Goal: Contribute content: Add original content to the website for others to see

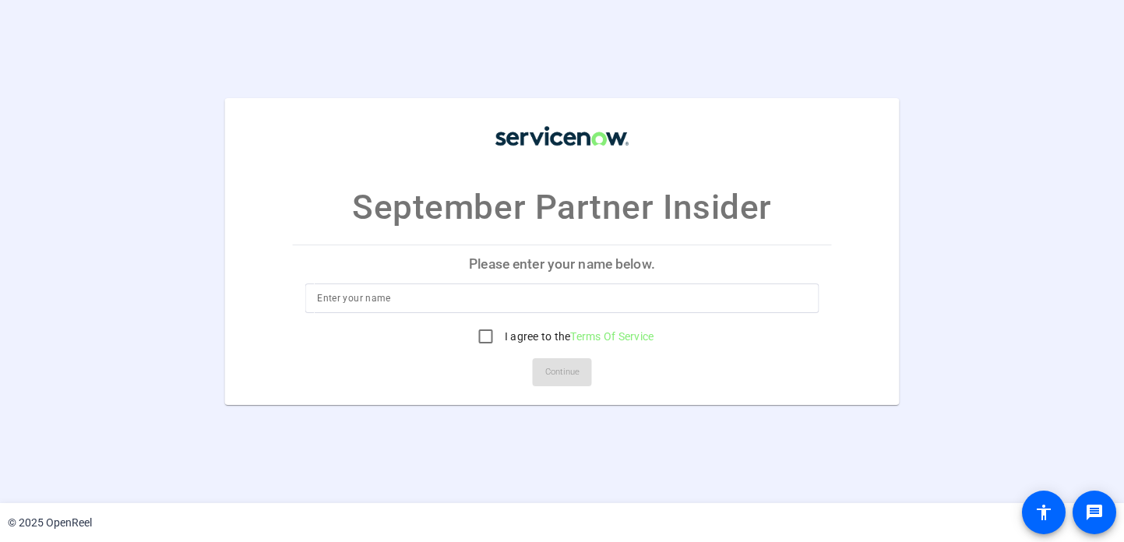
click at [445, 294] on input at bounding box center [562, 298] width 490 height 19
type input "[PERSON_NAME]"
click at [487, 335] on input "I agree to the Terms Of Service" at bounding box center [486, 336] width 31 height 31
checkbox input "true"
click at [545, 373] on span "Continue" at bounding box center [562, 372] width 34 height 23
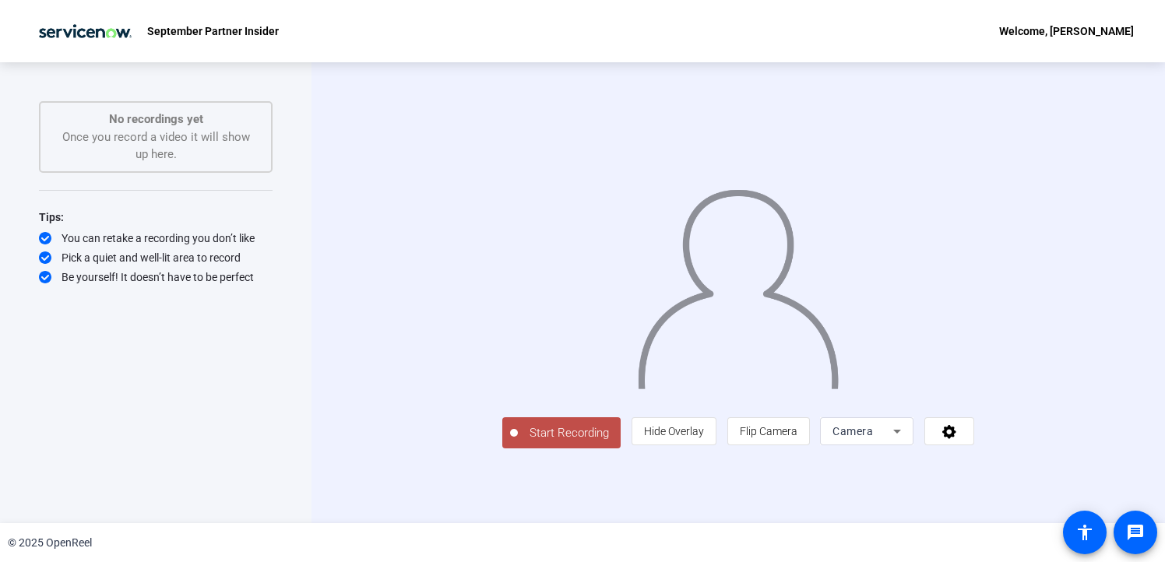
click at [907, 441] on icon at bounding box center [897, 431] width 19 height 19
click at [1111, 401] on div at bounding box center [582, 281] width 1165 height 562
click at [518, 443] on span "Start Recording" at bounding box center [569, 434] width 103 height 18
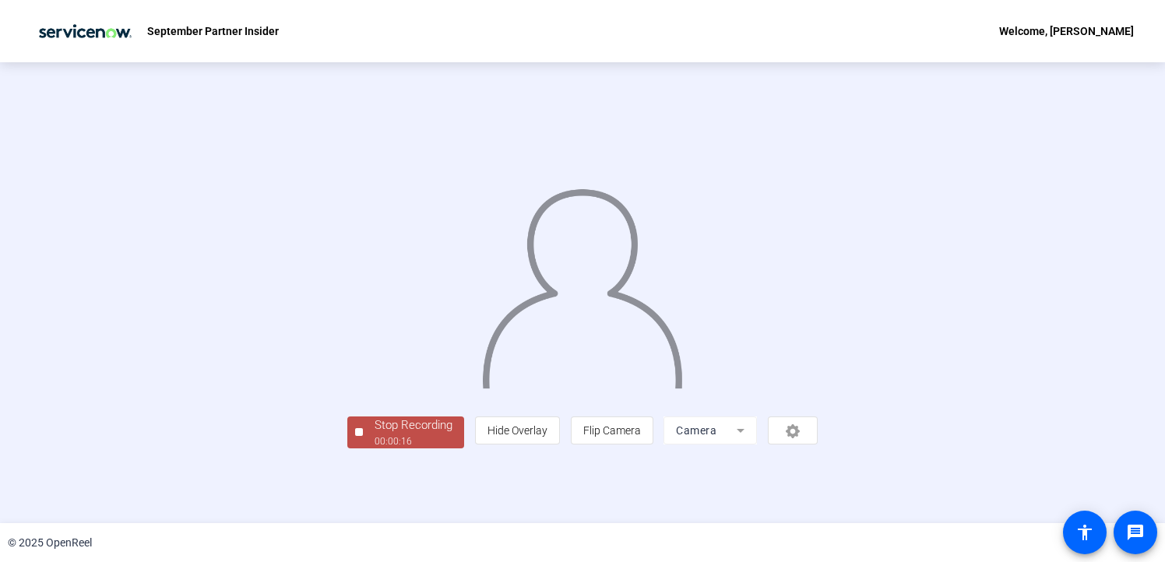
scroll to position [50, 0]
click at [375, 435] on div "Stop Recording" at bounding box center [414, 426] width 78 height 18
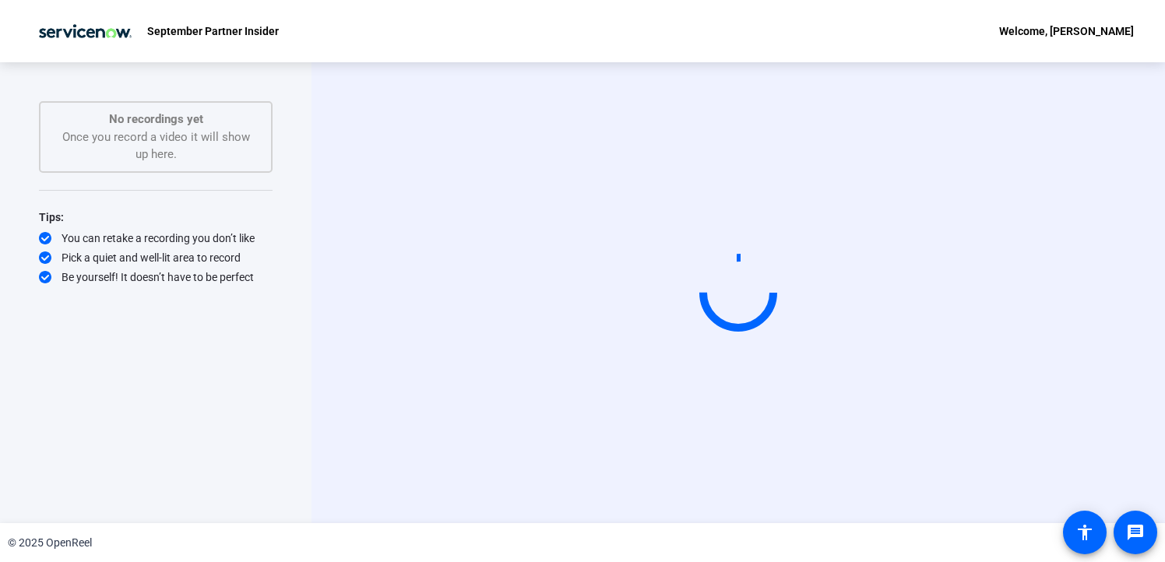
scroll to position [0, 0]
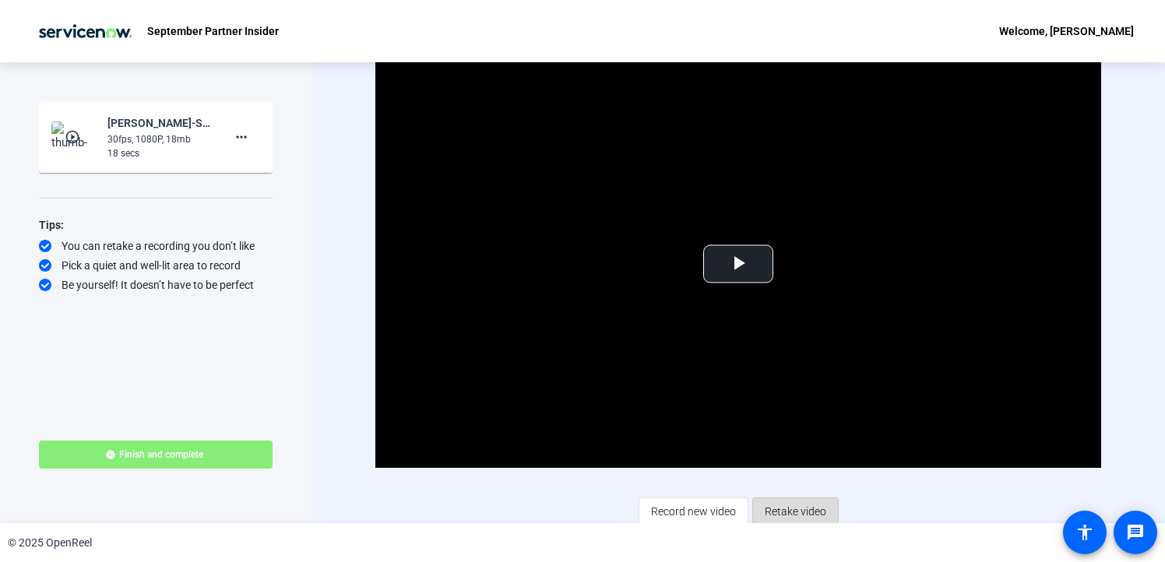
click at [789, 509] on span "Retake video" at bounding box center [796, 512] width 62 height 30
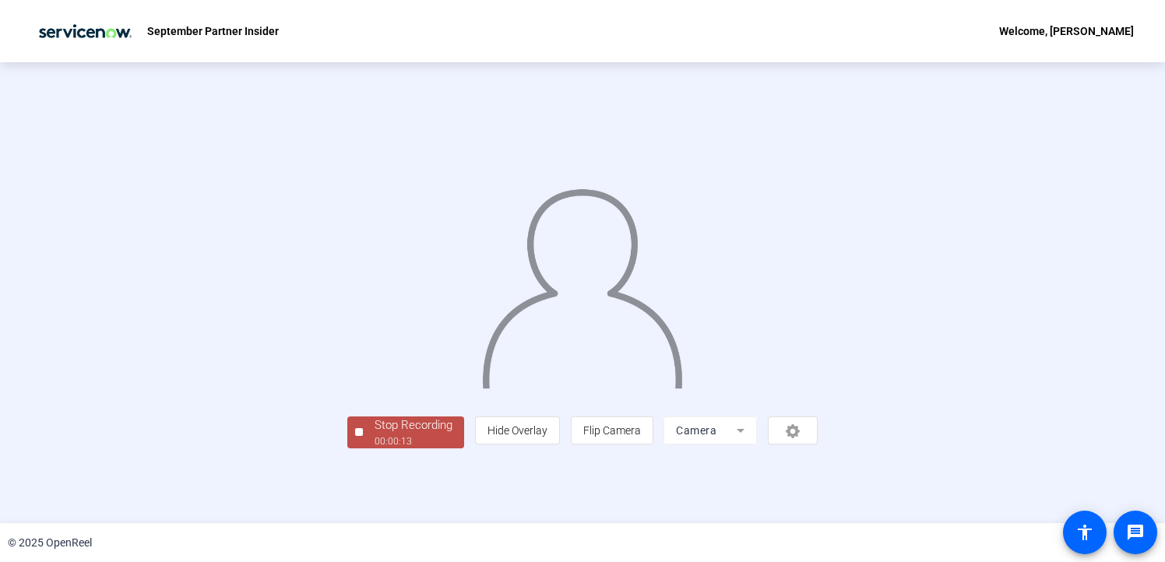
scroll to position [50, 0]
click at [375, 449] on div "00:00:14" at bounding box center [414, 442] width 78 height 14
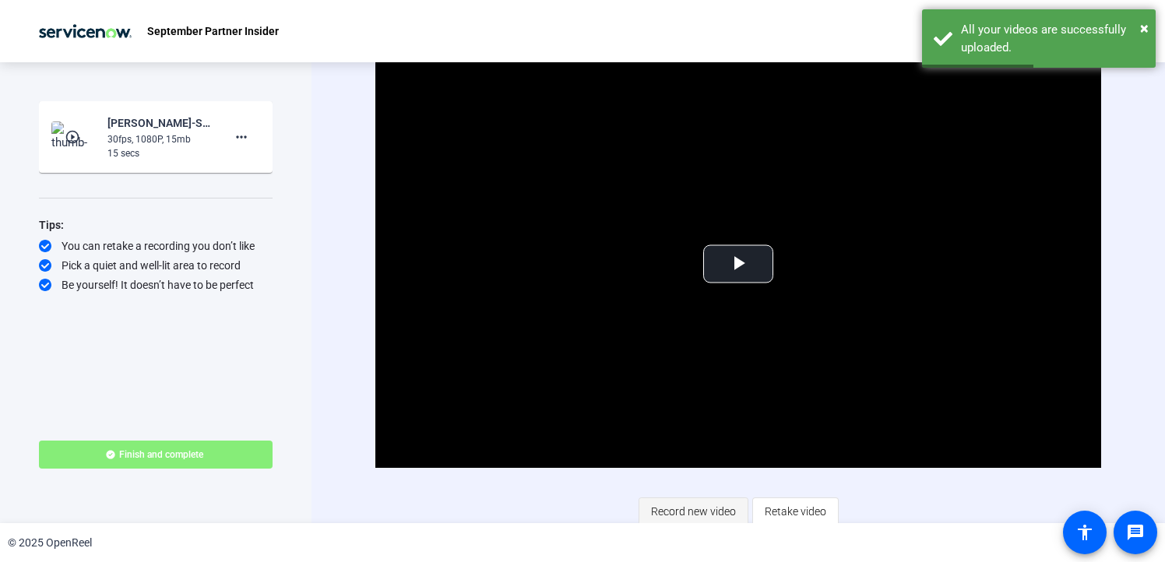
click at [699, 503] on span "Record new video" at bounding box center [693, 512] width 85 height 30
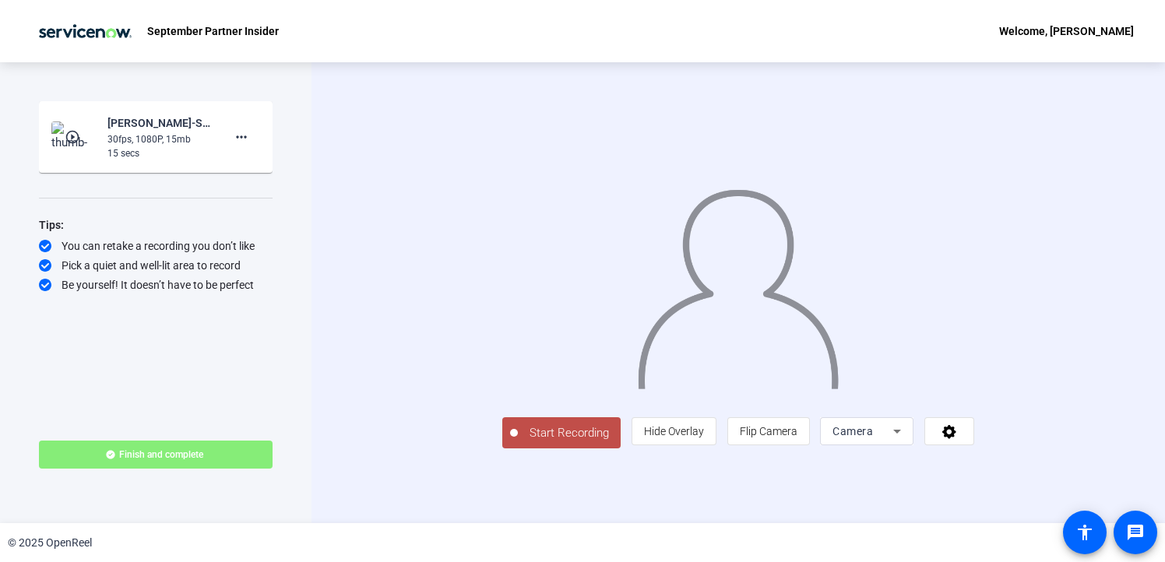
click at [518, 443] on span "Start Recording" at bounding box center [569, 434] width 103 height 18
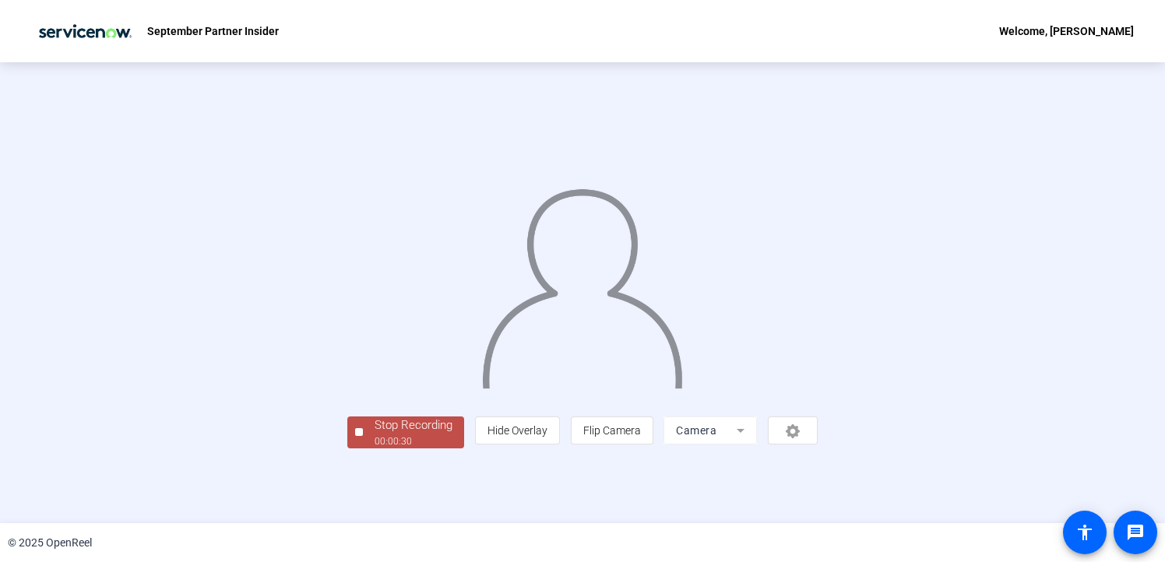
scroll to position [50, 0]
click at [375, 449] on div "00:00:31" at bounding box center [414, 442] width 78 height 14
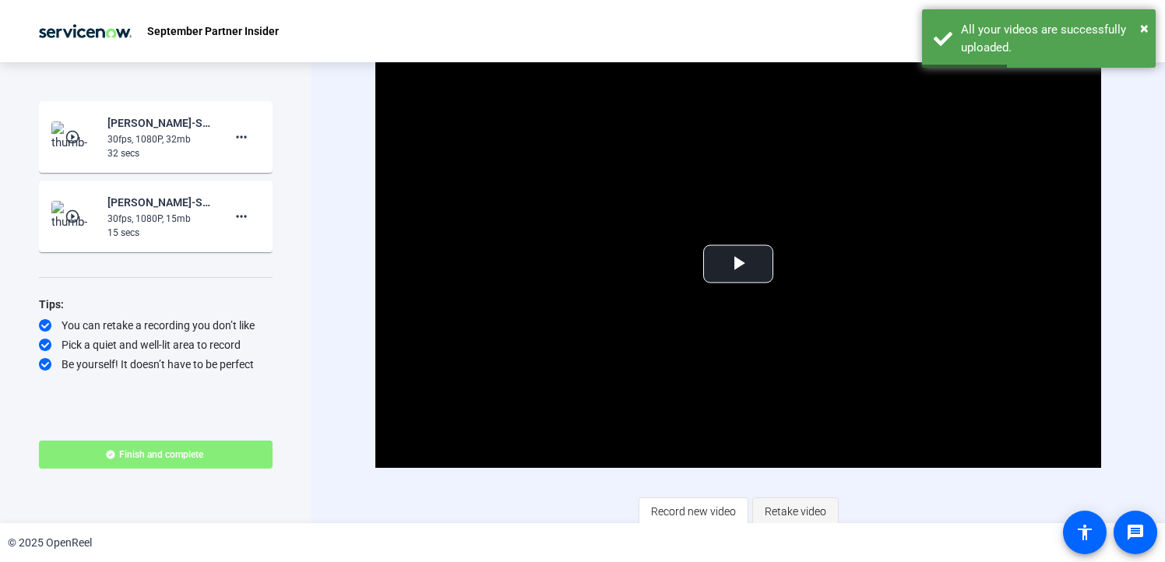
click at [794, 506] on span "Retake video" at bounding box center [796, 512] width 62 height 30
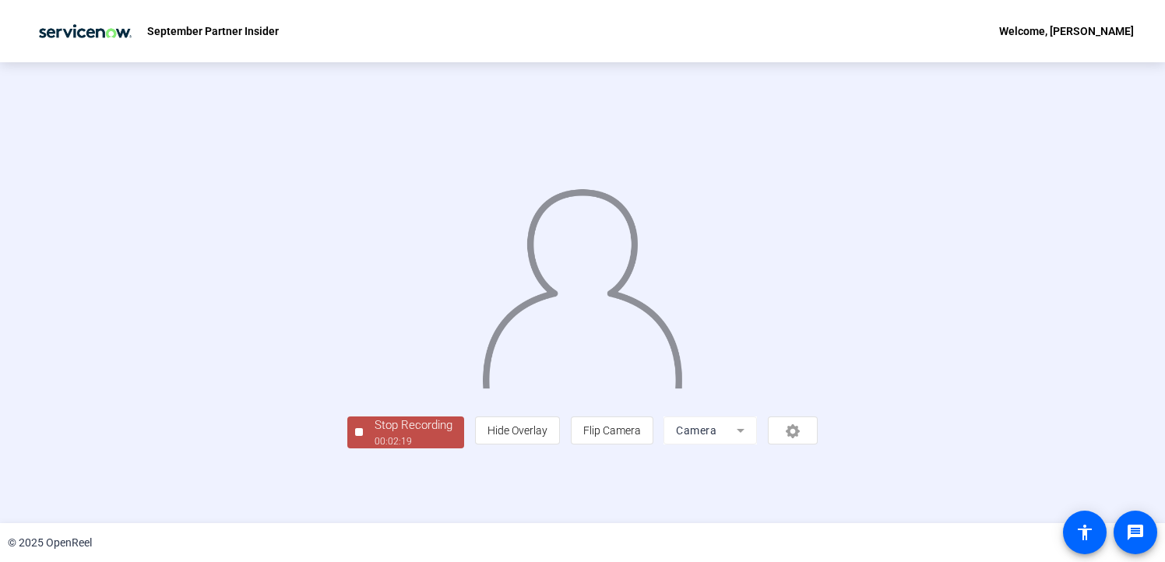
scroll to position [50, 0]
click at [375, 435] on div "Stop Recording" at bounding box center [414, 426] width 78 height 18
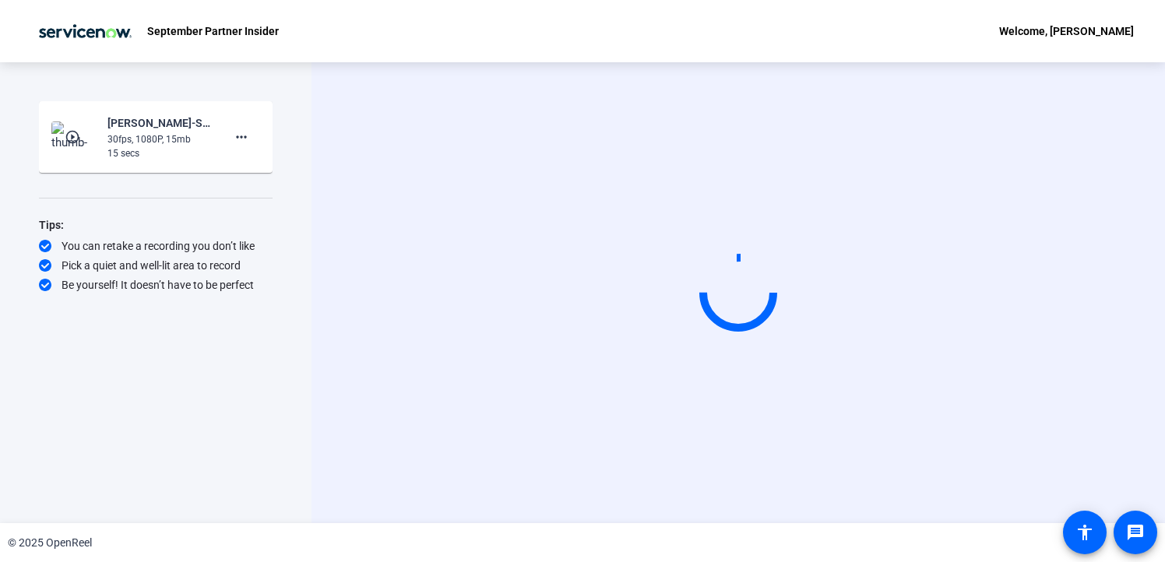
scroll to position [0, 0]
